Goal: Transaction & Acquisition: Obtain resource

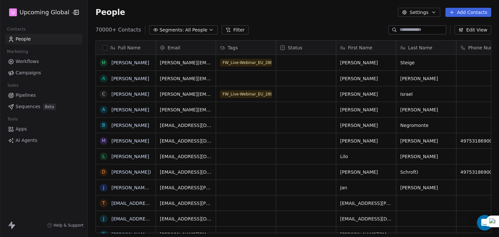
scroll to position [203, 406]
click at [172, 29] on span "Segments:" at bounding box center [171, 30] width 24 height 7
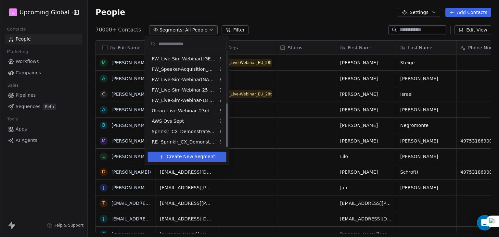
scroll to position [113, 0]
click at [180, 98] on span "FW_Live-Sim-Webinar-18 Sept-[GEOGRAPHIC_DATA]" at bounding box center [184, 99] width 64 height 7
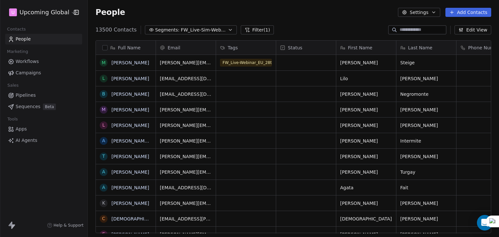
scroll to position [203, 406]
click at [245, 31] on button "Filter (1)" at bounding box center [257, 29] width 33 height 9
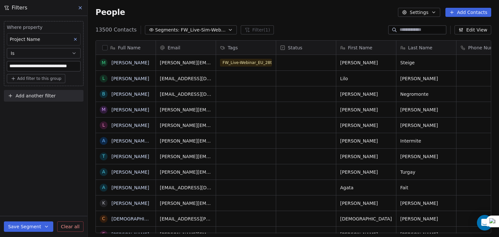
click at [39, 94] on span "Add another filter" at bounding box center [36, 96] width 40 height 7
click at [36, 113] on span "Contact properties" at bounding box center [32, 110] width 42 height 7
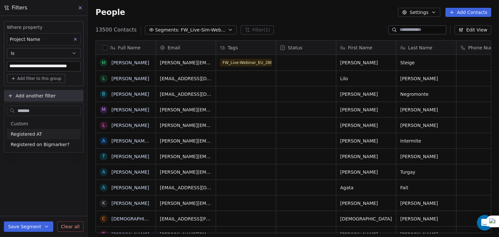
type input "********"
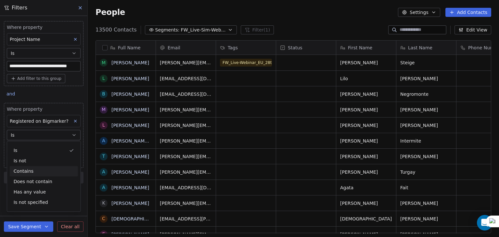
click at [31, 171] on div "Contains" at bounding box center [44, 171] width 68 height 10
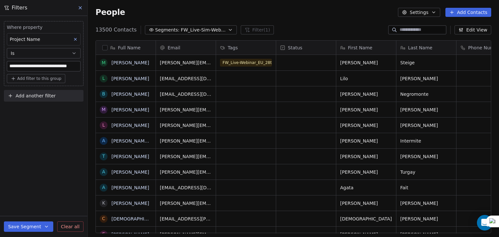
click at [34, 99] on span "Add another filter" at bounding box center [36, 96] width 40 height 7
click at [31, 115] on div "Contact properties" at bounding box center [44, 110] width 74 height 10
type input "*****"
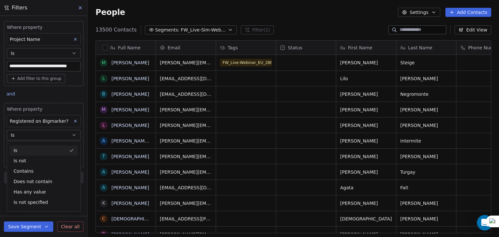
click at [25, 130] on button "Is" at bounding box center [44, 135] width 74 height 10
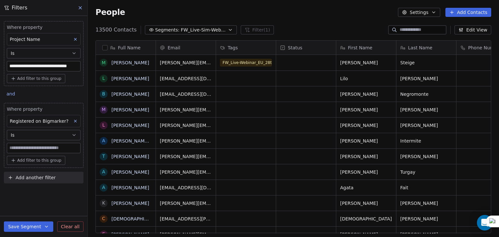
click at [27, 148] on input at bounding box center [43, 148] width 73 height 10
type input "****"
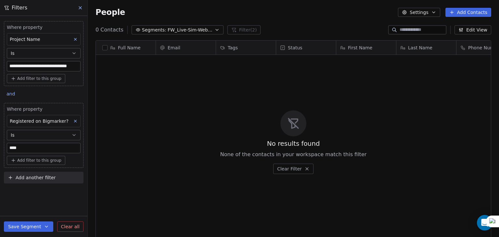
type input "****"
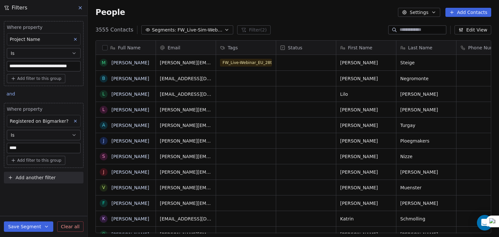
click at [282, 15] on div "People Settings Add Contacts" at bounding box center [292, 12] width 395 height 9
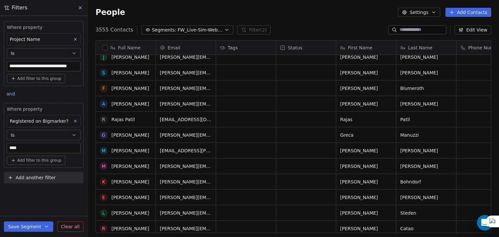
scroll to position [1377, 0]
click at [105, 47] on button "button" at bounding box center [104, 47] width 5 height 5
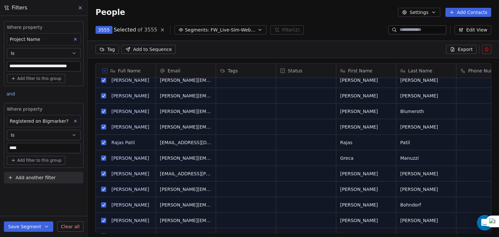
scroll to position [0, 0]
click at [456, 47] on button "Export" at bounding box center [461, 49] width 31 height 9
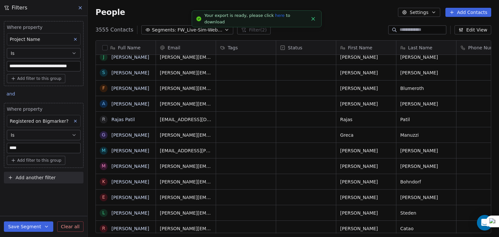
click at [275, 17] on link "here" at bounding box center [279, 15] width 9 height 5
